Goal: Book appointment/travel/reservation

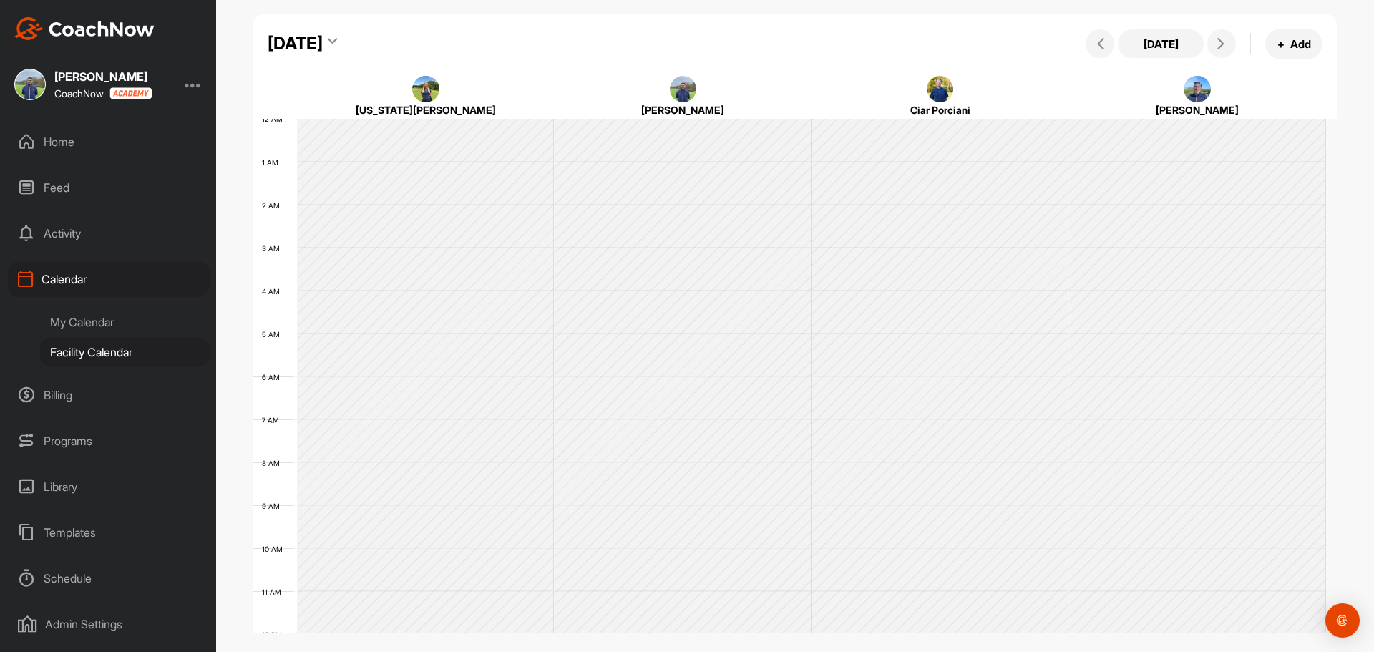
scroll to position [248, 0]
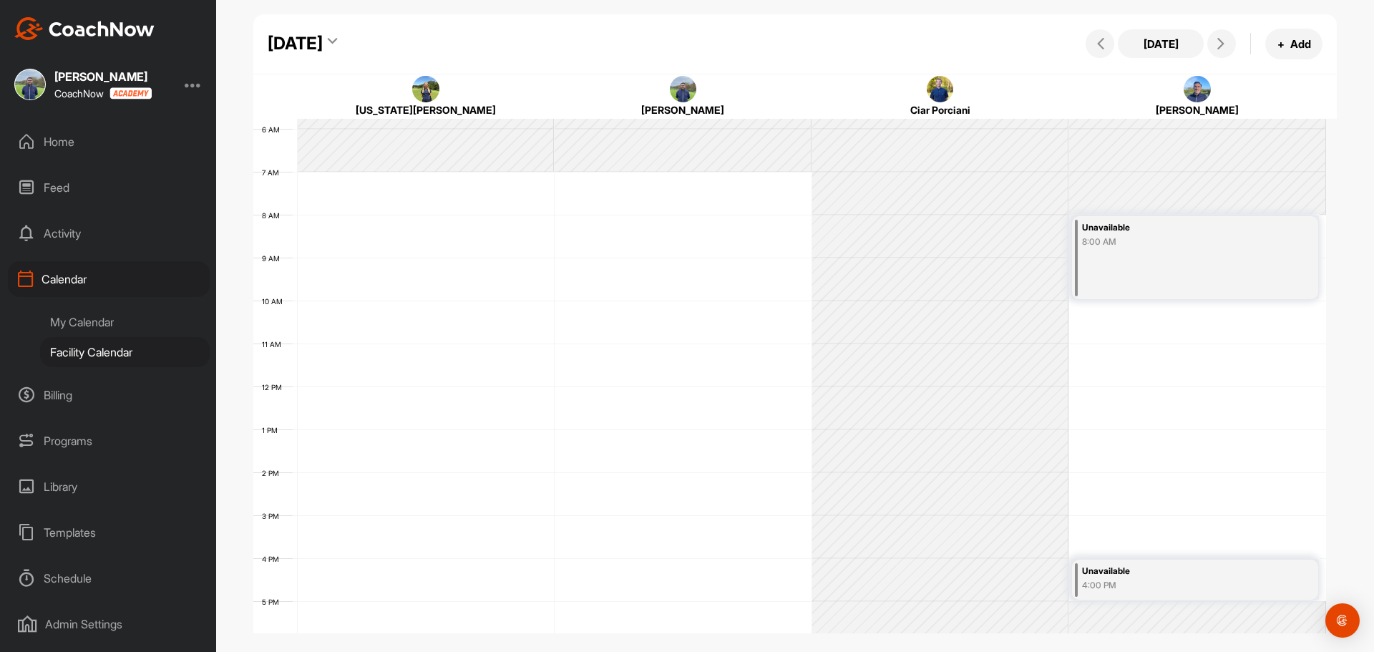
click at [1086, 50] on div "[DATE] + Add" at bounding box center [1202, 44] width 240 height 31
click at [1097, 49] on icon at bounding box center [1100, 43] width 11 height 11
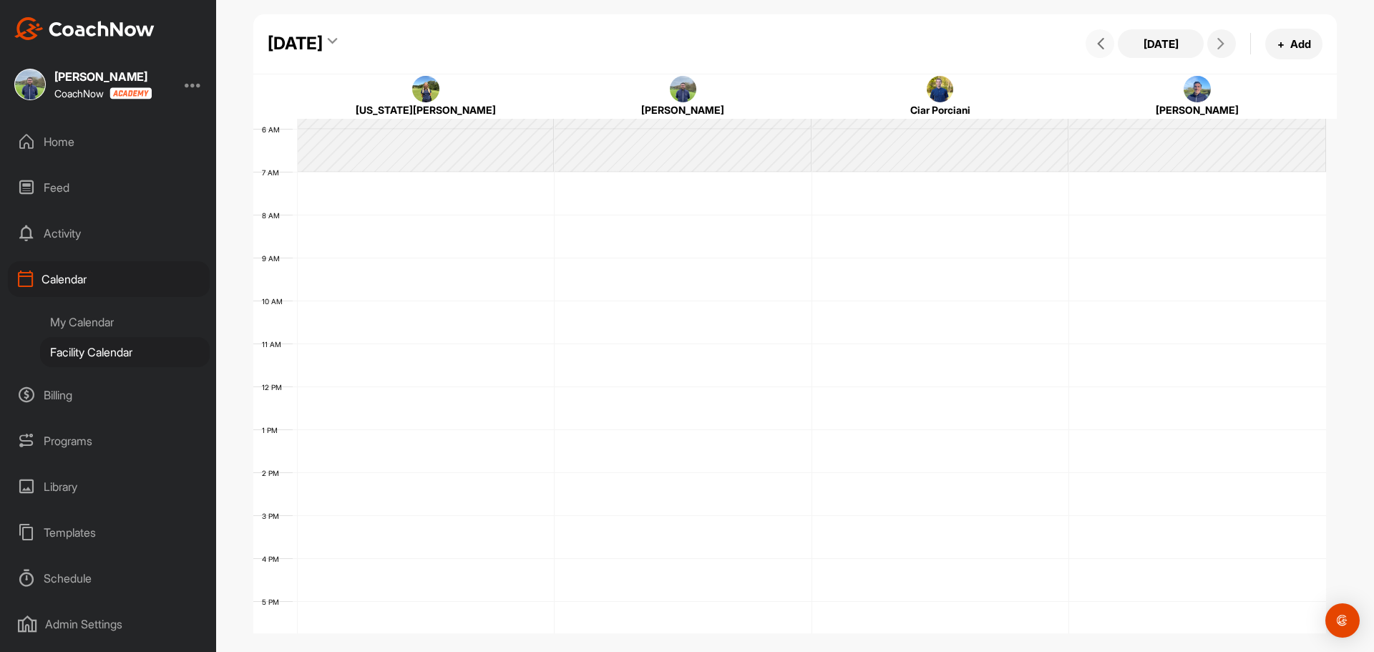
click at [1087, 44] on button at bounding box center [1099, 43] width 29 height 29
click at [1090, 44] on button at bounding box center [1099, 43] width 29 height 29
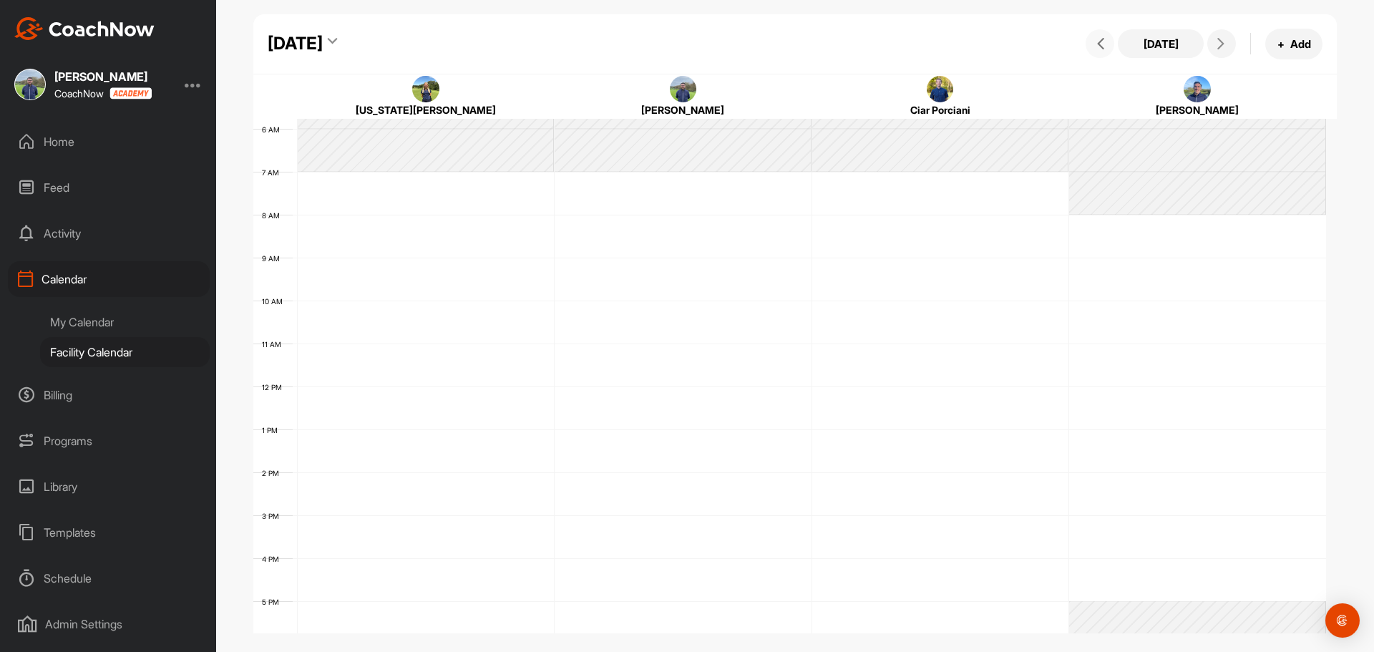
click at [1095, 44] on icon at bounding box center [1100, 43] width 11 height 11
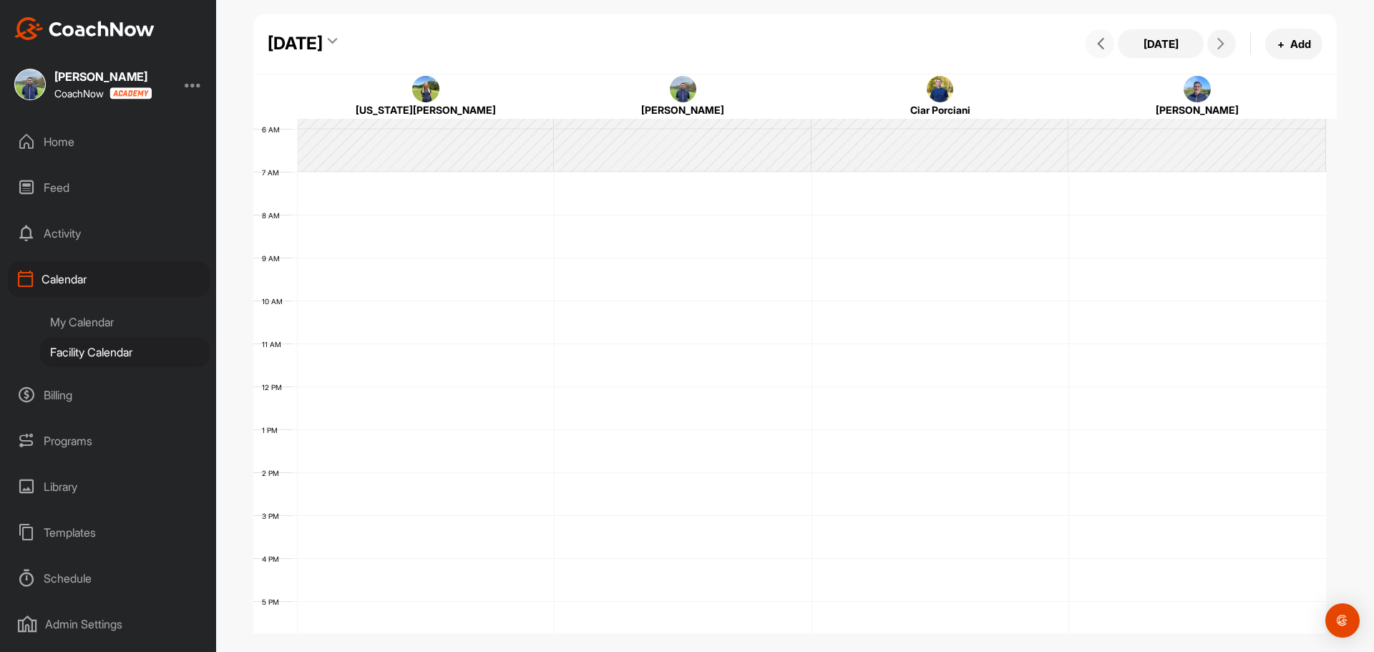
click at [1092, 47] on span at bounding box center [1099, 43] width 17 height 11
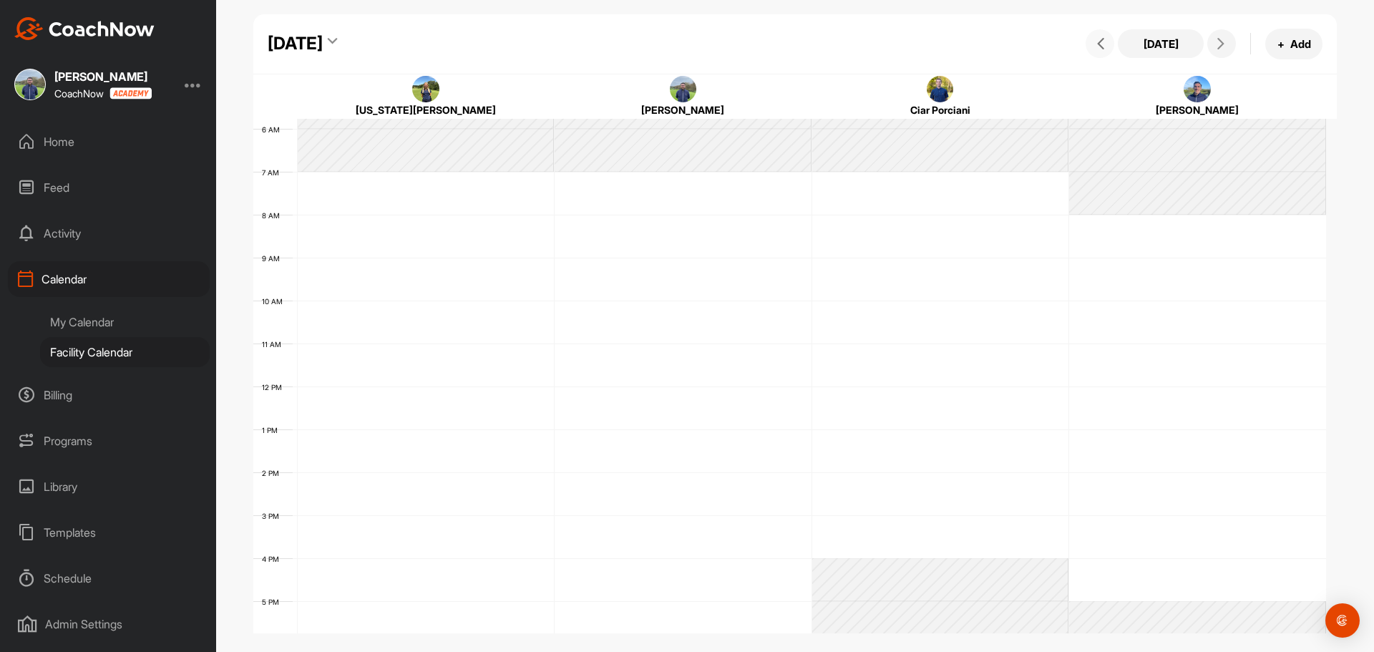
click at [1100, 44] on icon at bounding box center [1100, 43] width 11 height 11
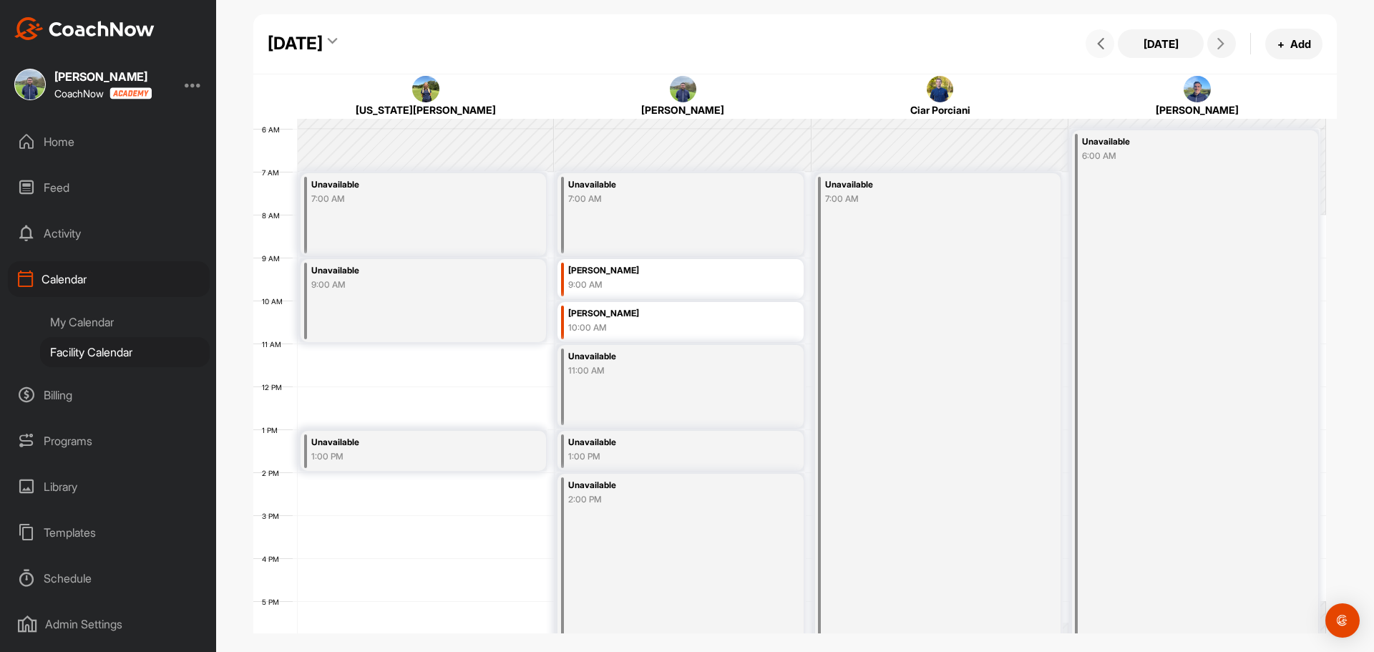
click at [308, 356] on div "12 AM 1 AM 2 AM 3 AM 4 AM 5 AM 6 AM 7 AM 8 AM 9 AM 10 AM 11 AM 12 PM 1 PM 2 PM …" at bounding box center [789, 386] width 1072 height 1030
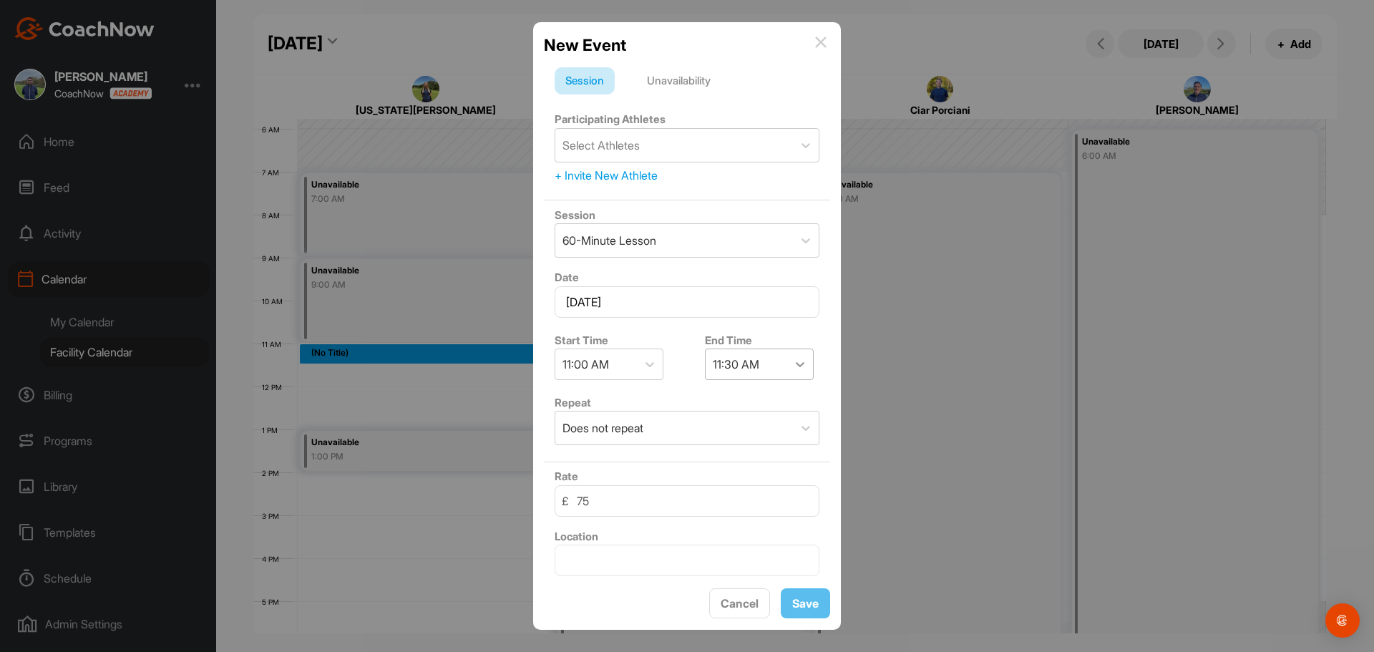
click at [797, 363] on icon at bounding box center [800, 364] width 14 height 14
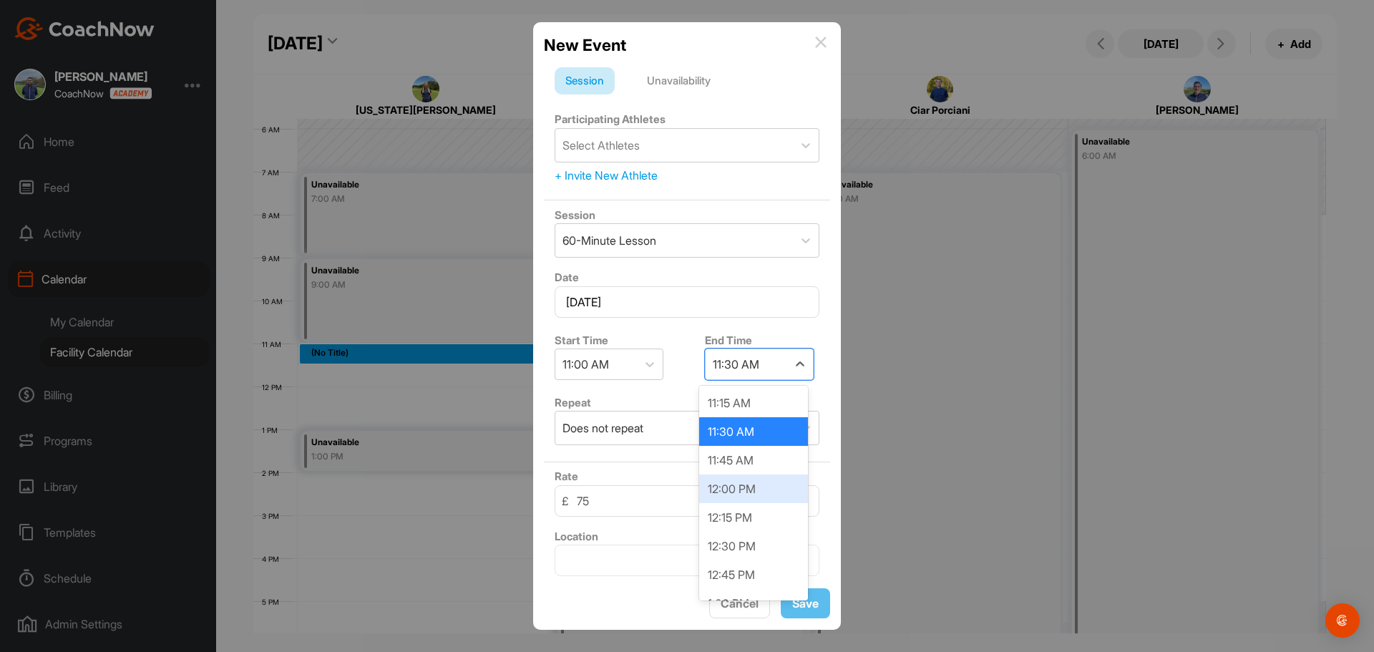
click at [759, 493] on div "12:00 PM" at bounding box center [753, 488] width 109 height 29
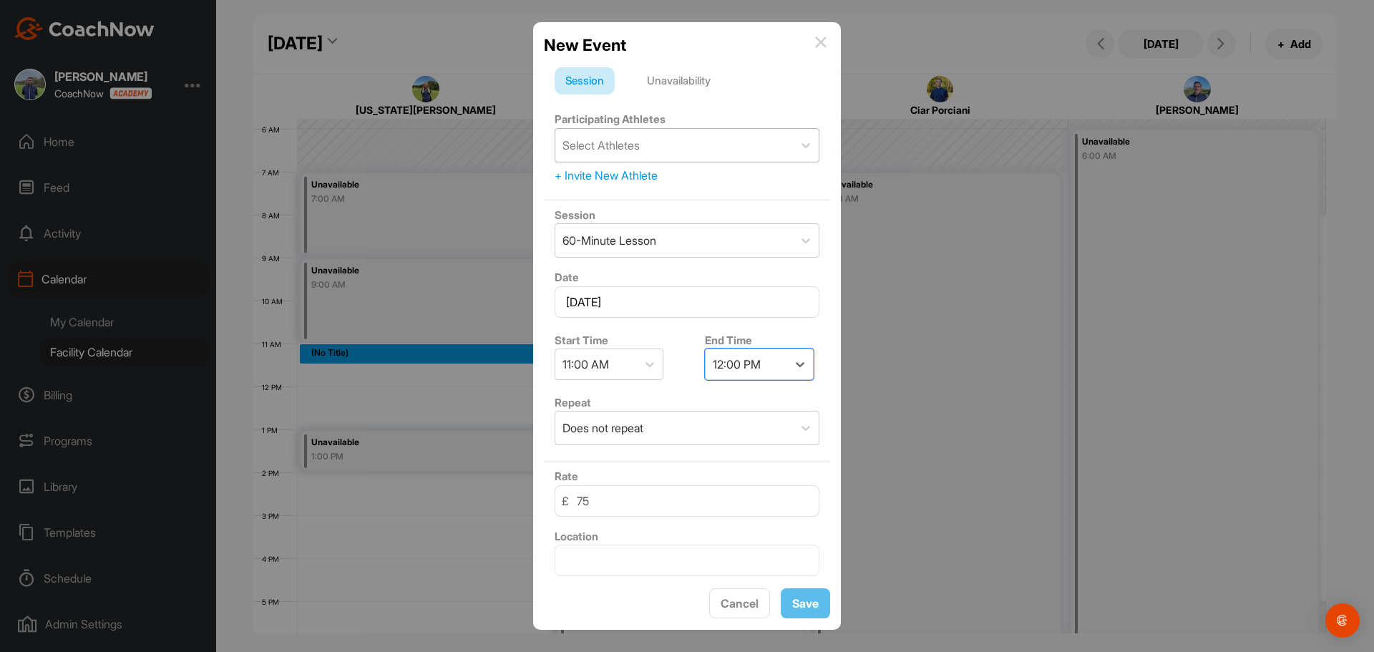
click at [663, 146] on div "Select Athletes" at bounding box center [674, 145] width 238 height 33
type input "[PERSON_NAME]"
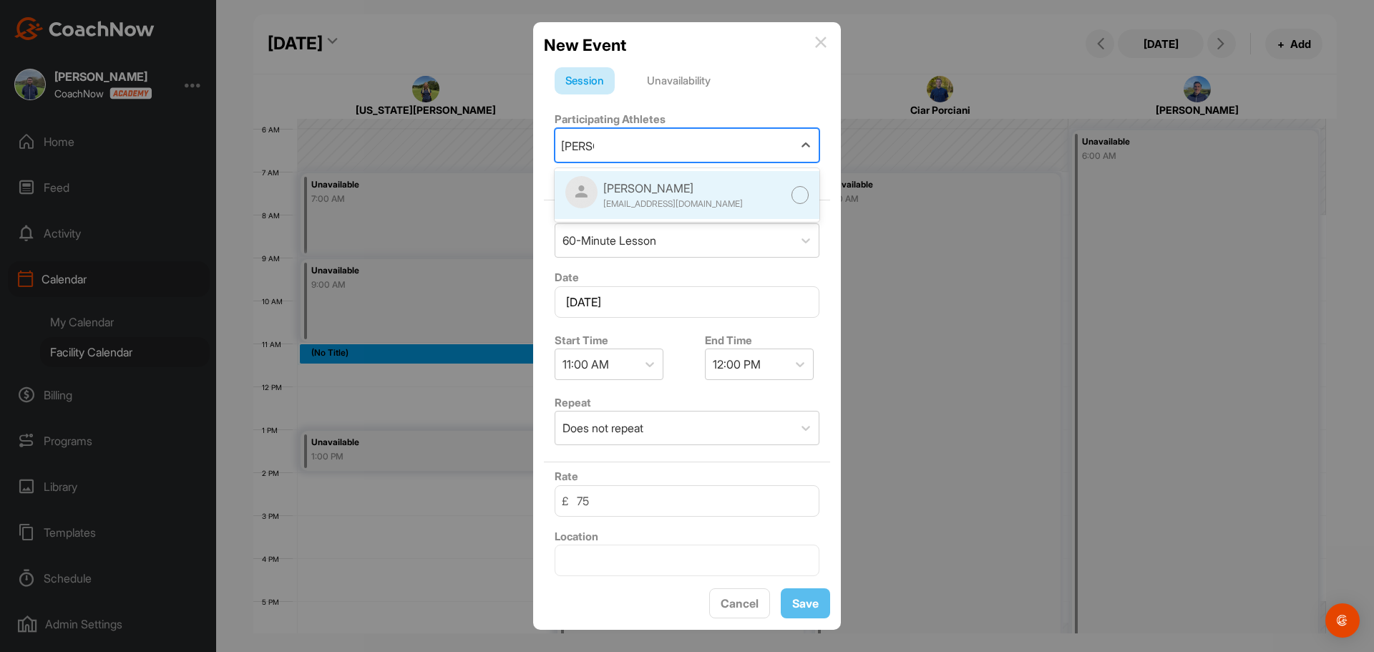
click at [687, 205] on div "[EMAIL_ADDRESS][DOMAIN_NAME]" at bounding box center [673, 203] width 140 height 13
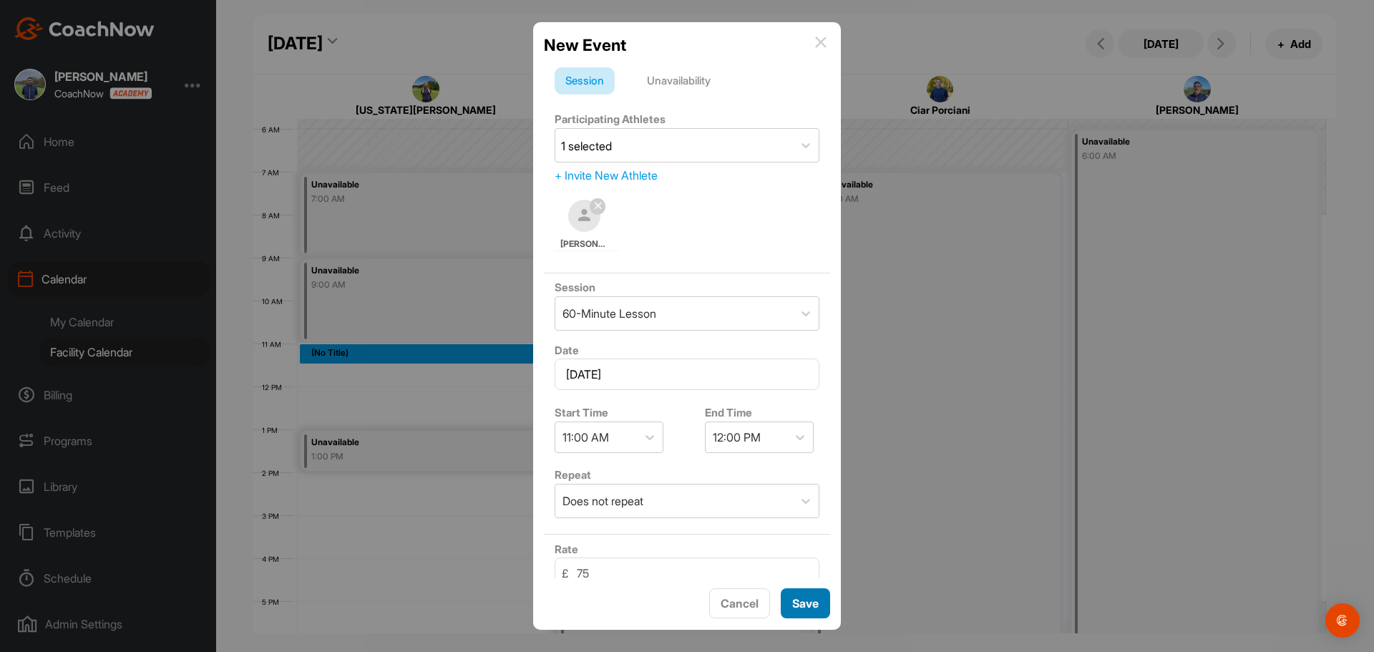
click at [810, 605] on button "Save" at bounding box center [805, 603] width 49 height 31
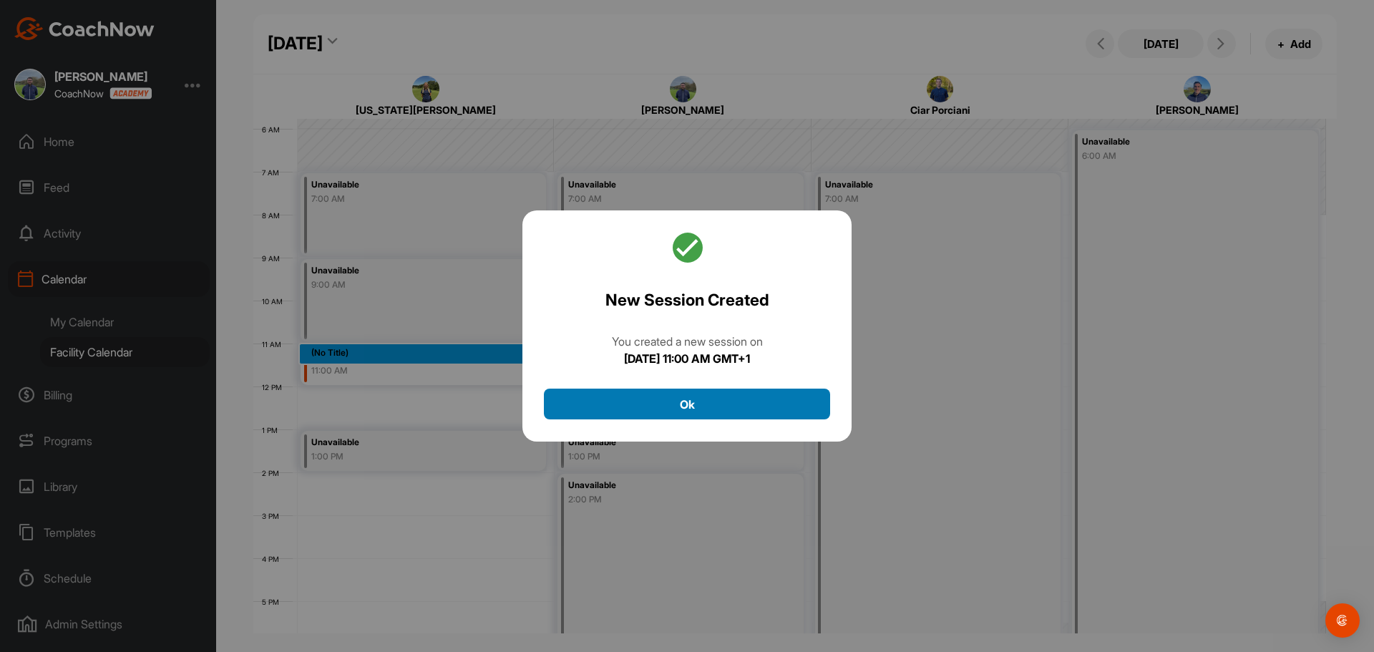
click at [721, 403] on button "Ok" at bounding box center [687, 403] width 286 height 31
